Goal: Transaction & Acquisition: Purchase product/service

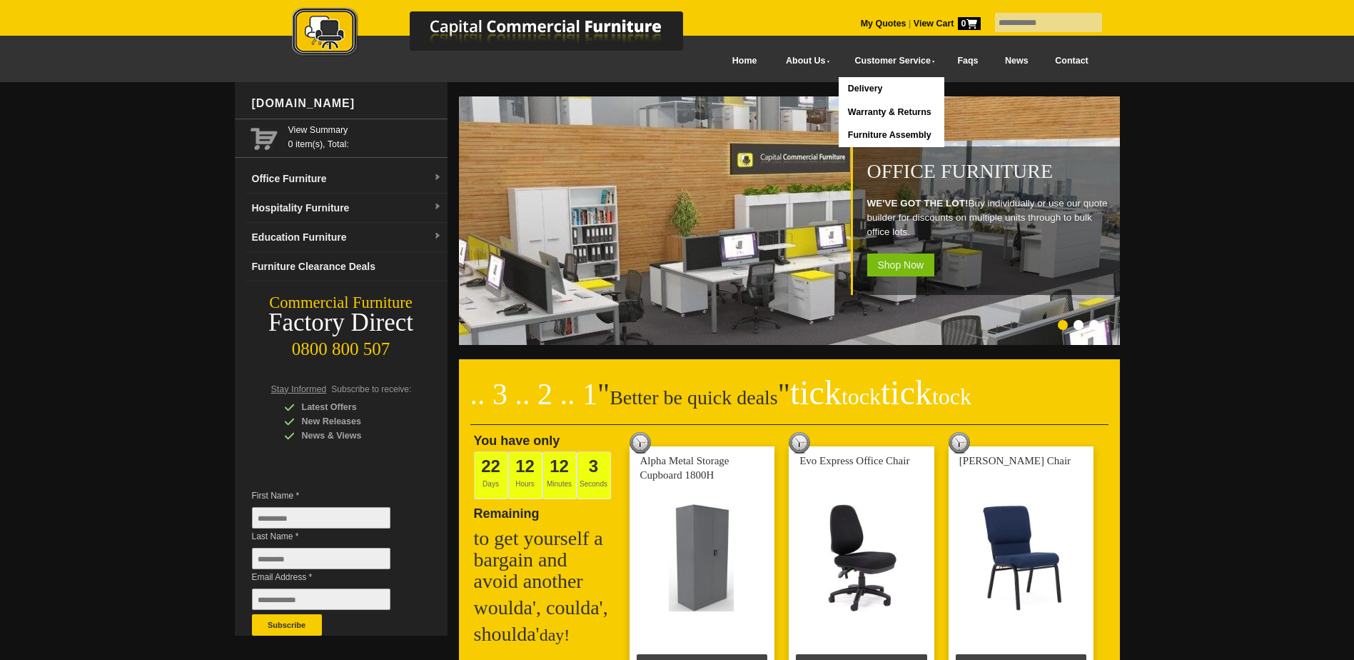
click at [1000, 17] on input "text" at bounding box center [1048, 22] width 107 height 19
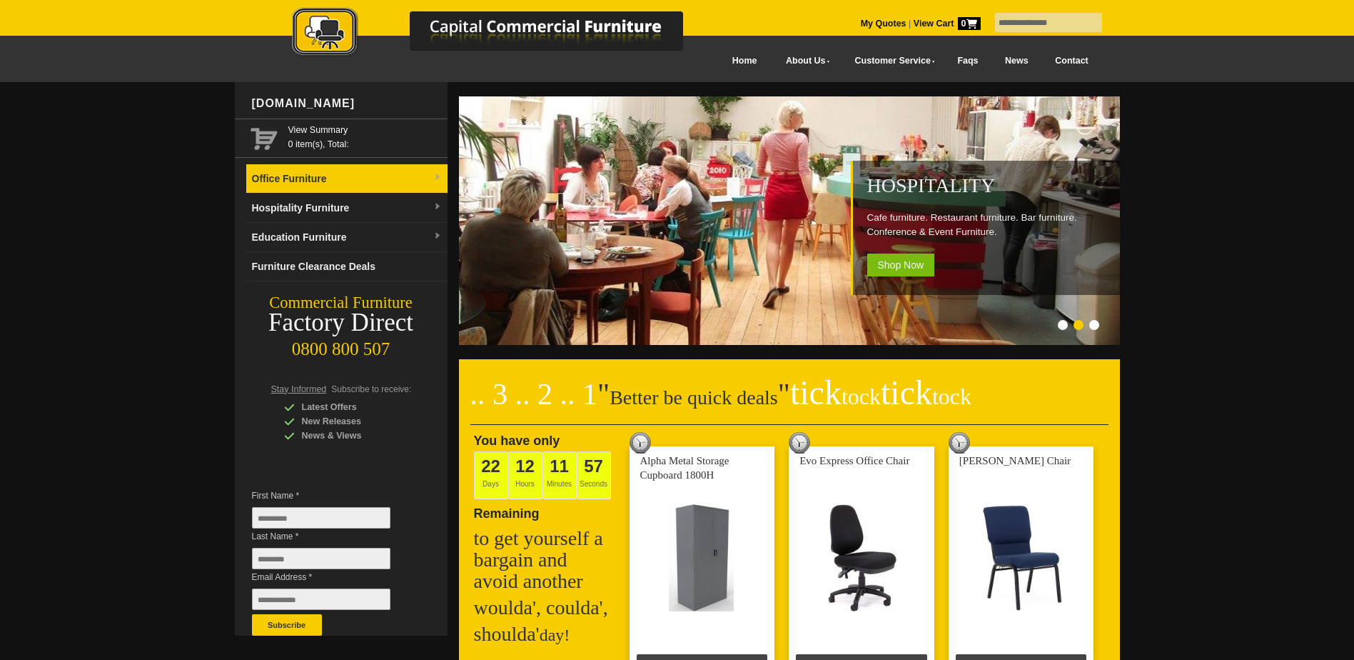
type input "**********"
click at [316, 176] on link "Office Furniture" at bounding box center [346, 178] width 201 height 29
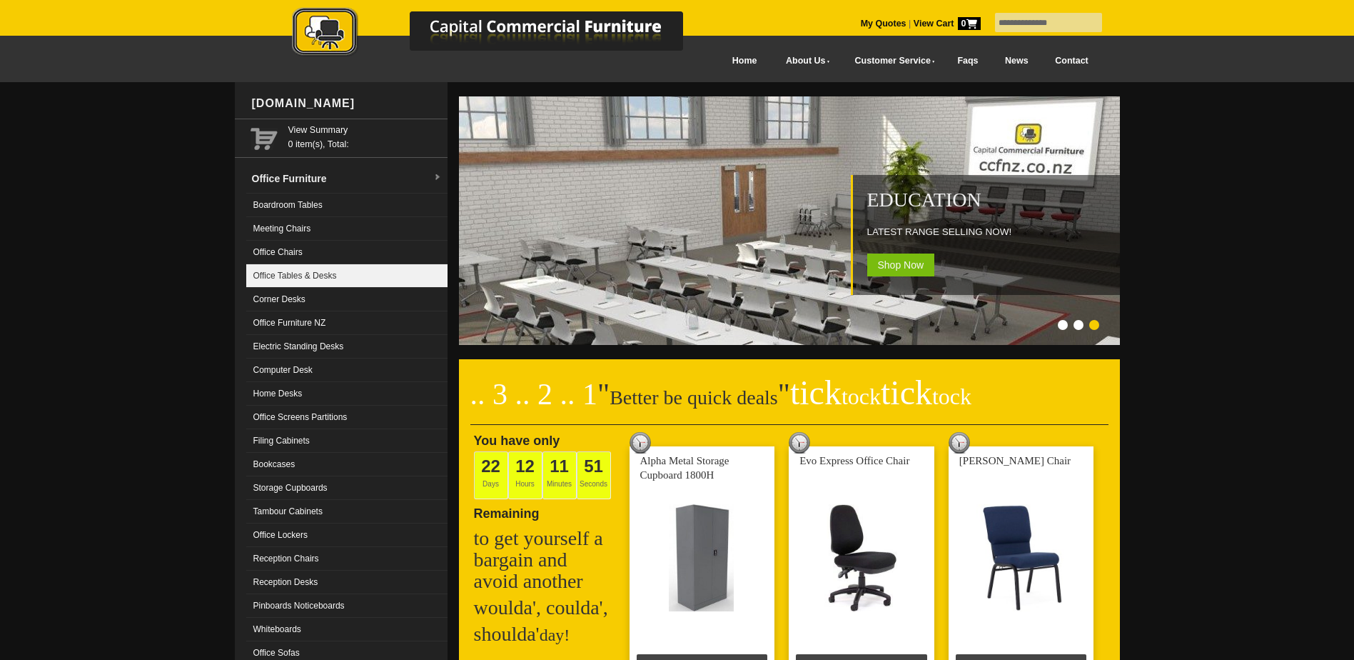
click at [308, 272] on link "Office Tables & Desks" at bounding box center [346, 276] width 201 height 24
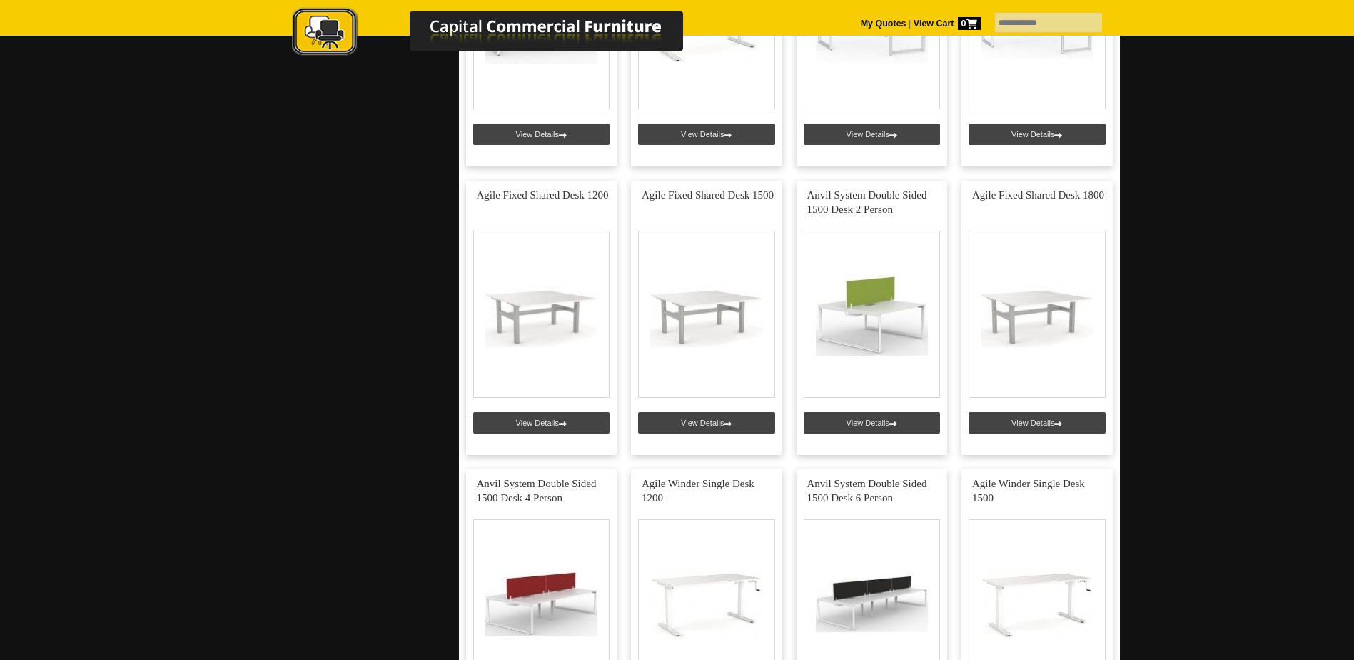
scroll to position [4712, 0]
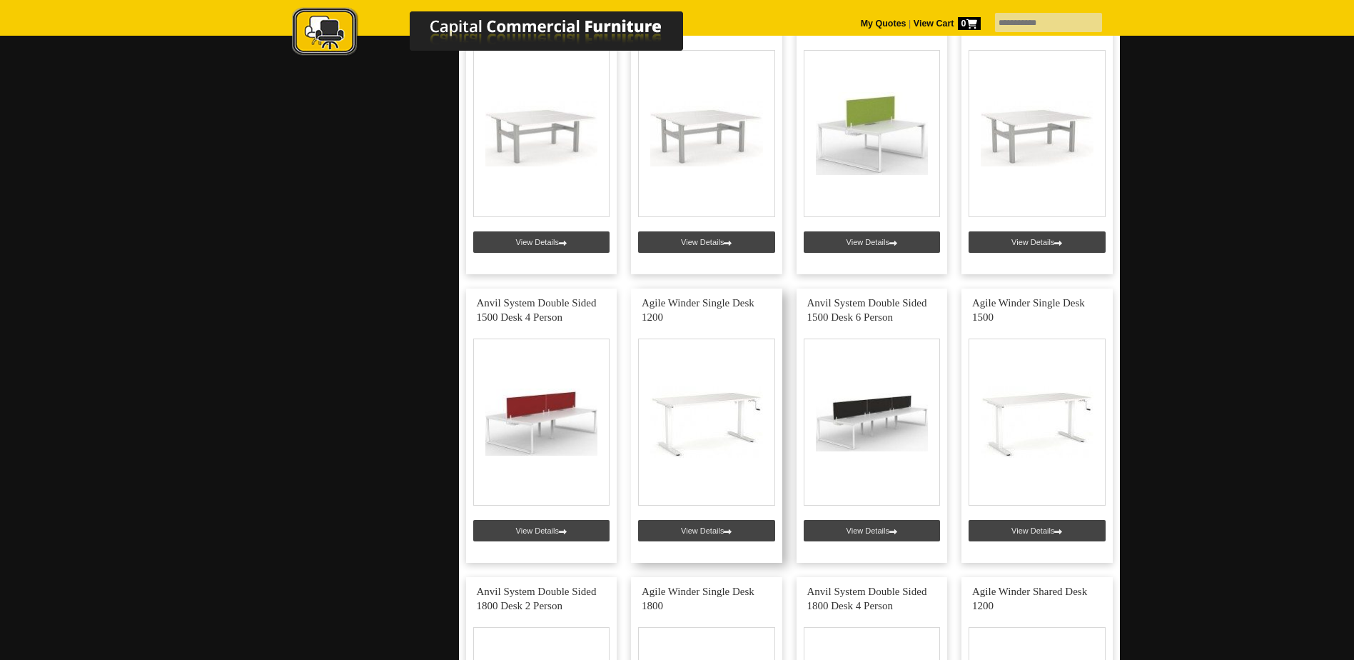
click at [701, 530] on link at bounding box center [706, 425] width 151 height 274
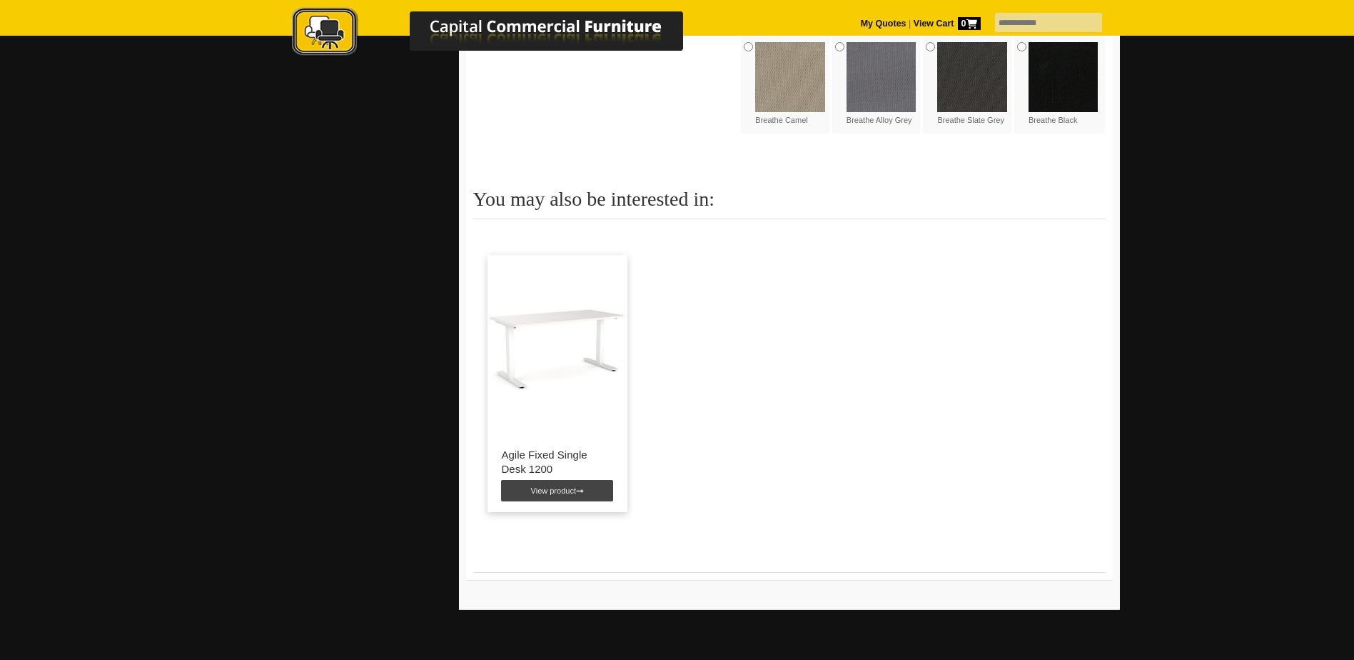
scroll to position [1642, 0]
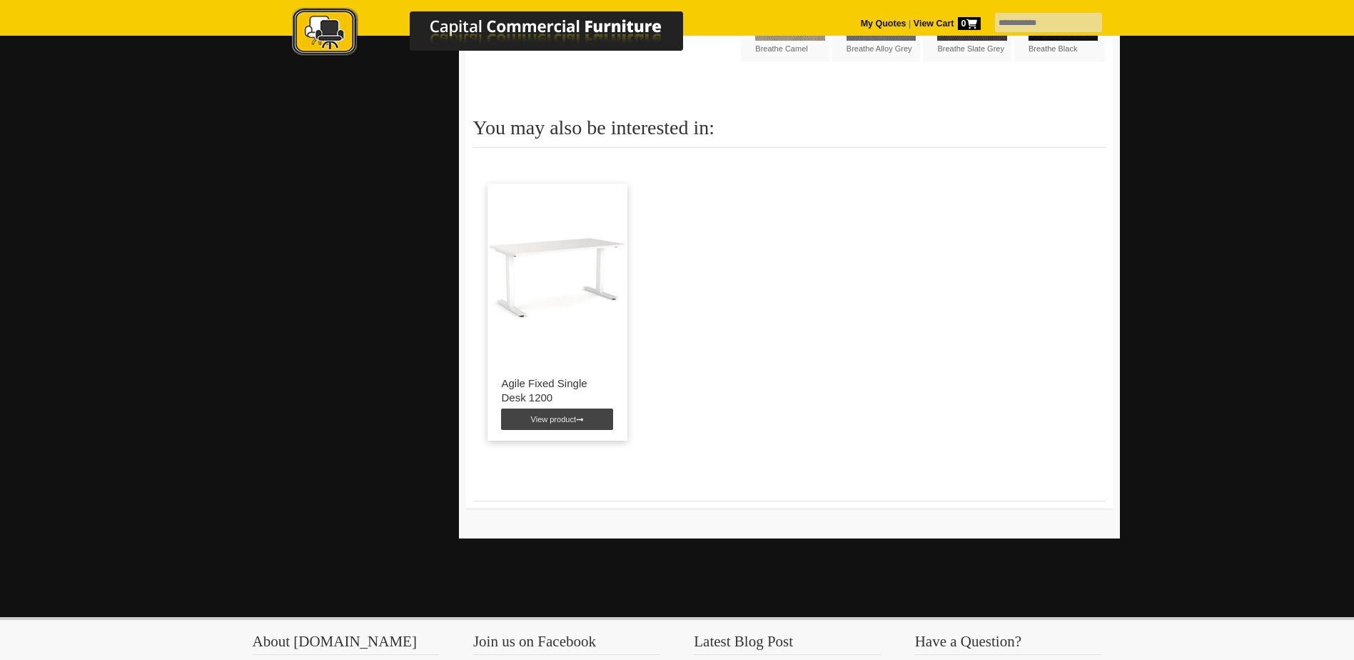
click at [560, 305] on img at bounding box center [558, 272] width 141 height 179
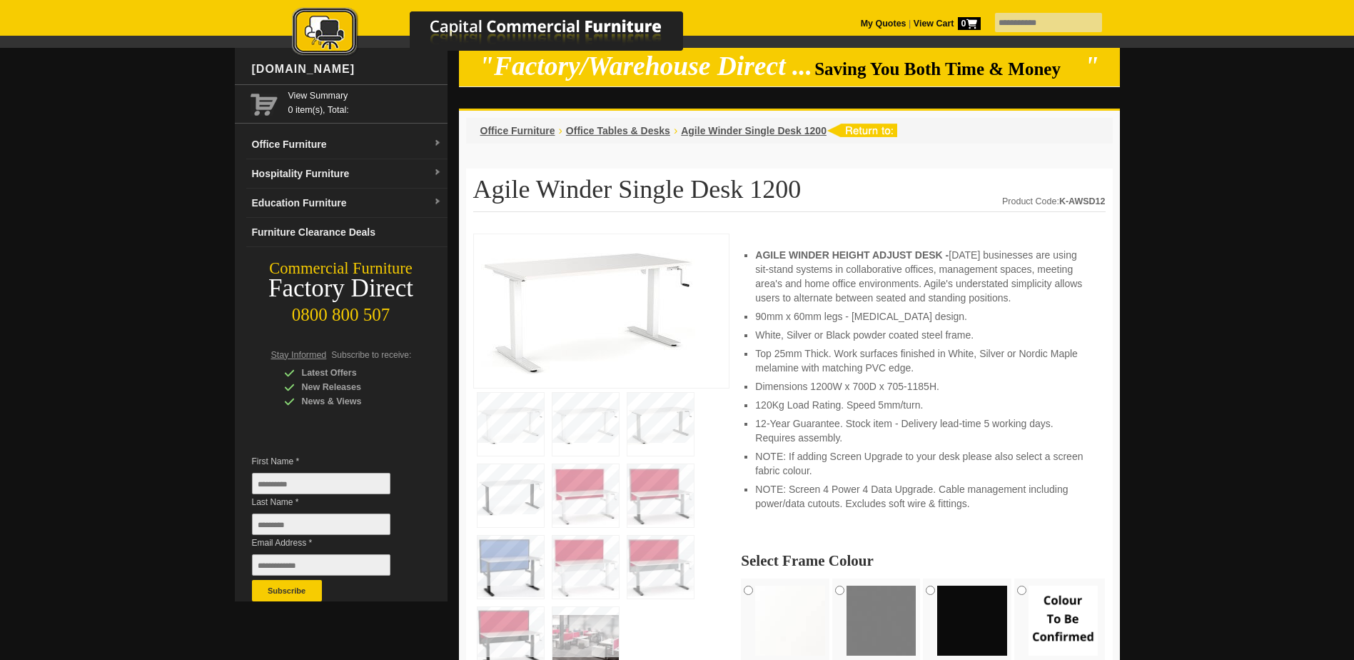
scroll to position [0, 0]
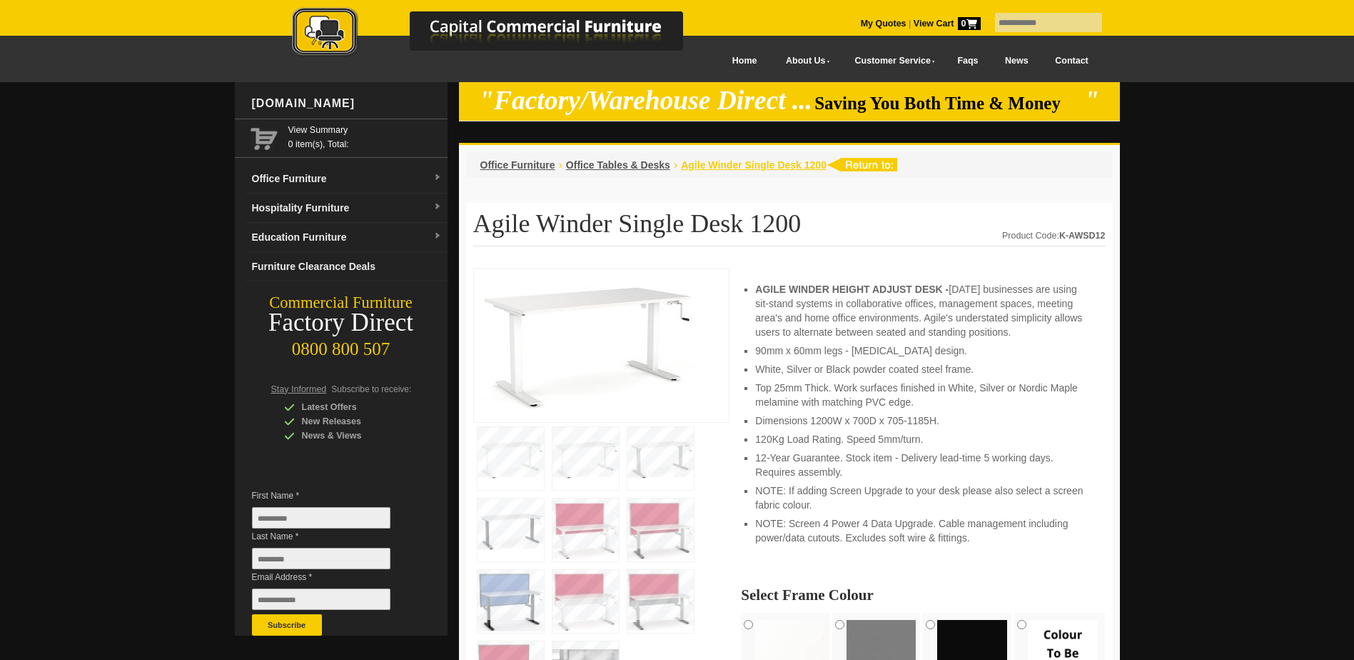
click at [740, 169] on span "Agile Winder Single Desk 1200" at bounding box center [754, 164] width 146 height 11
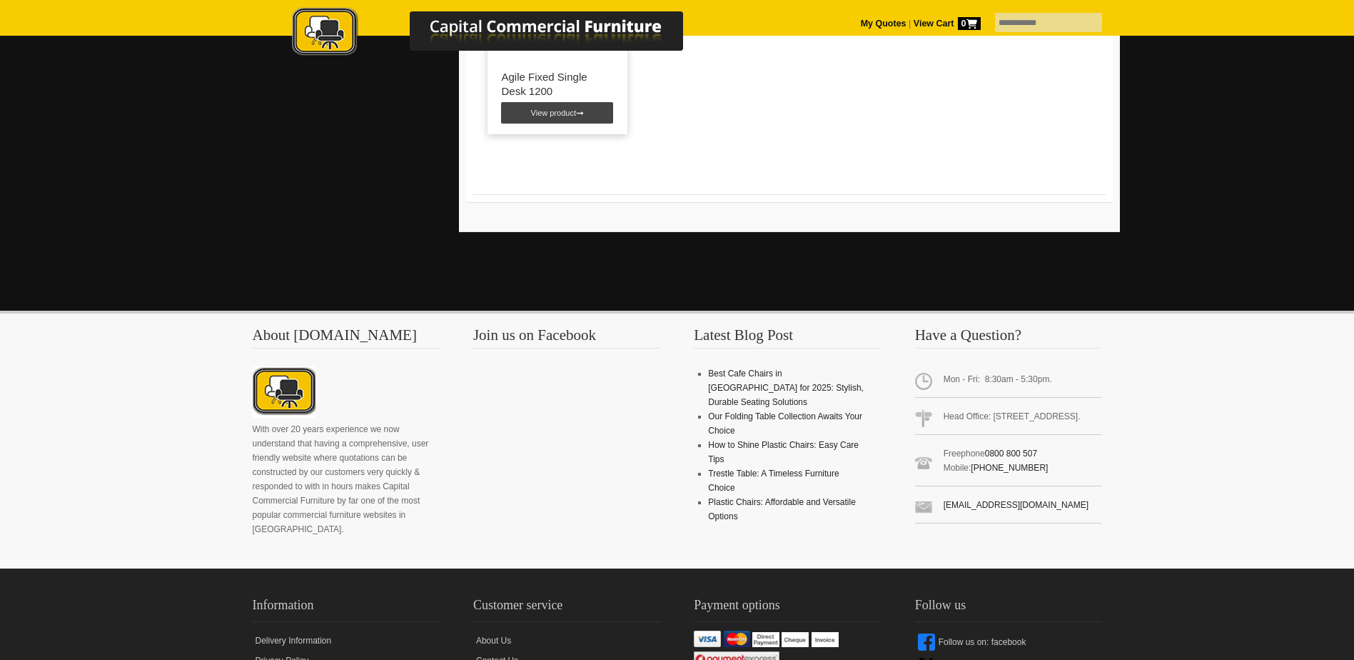
scroll to position [2106, 0]
